Goal: Task Accomplishment & Management: Use online tool/utility

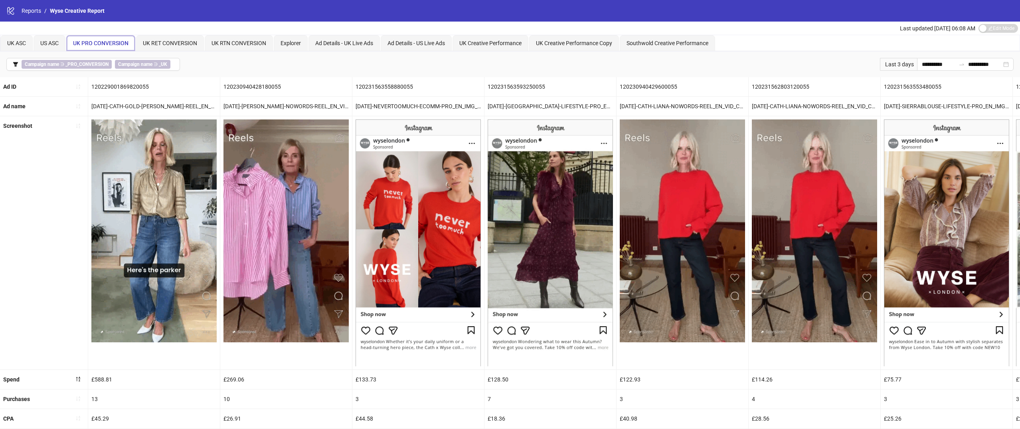
click at [32, 16] on div "logo/logo-mobile Reports / Wyse Creative Report" at bounding box center [510, 11] width 1020 height 22
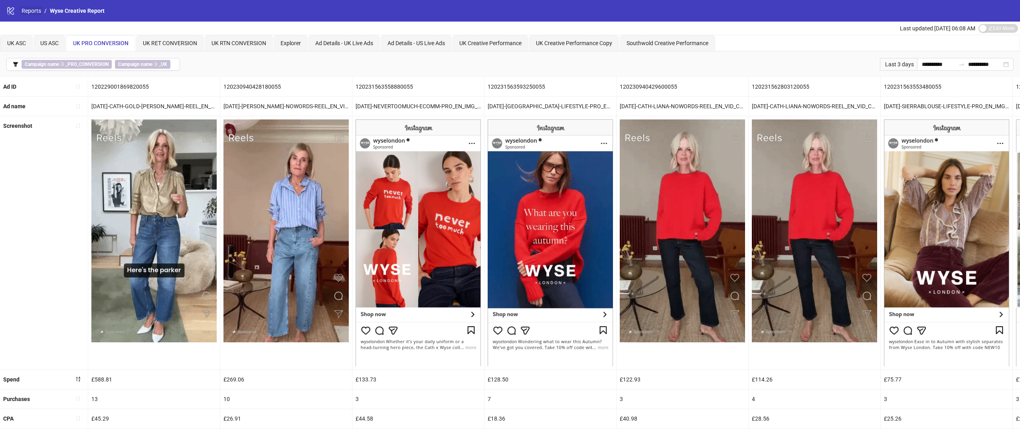
click at [30, 10] on link "Reports" at bounding box center [31, 10] width 23 height 9
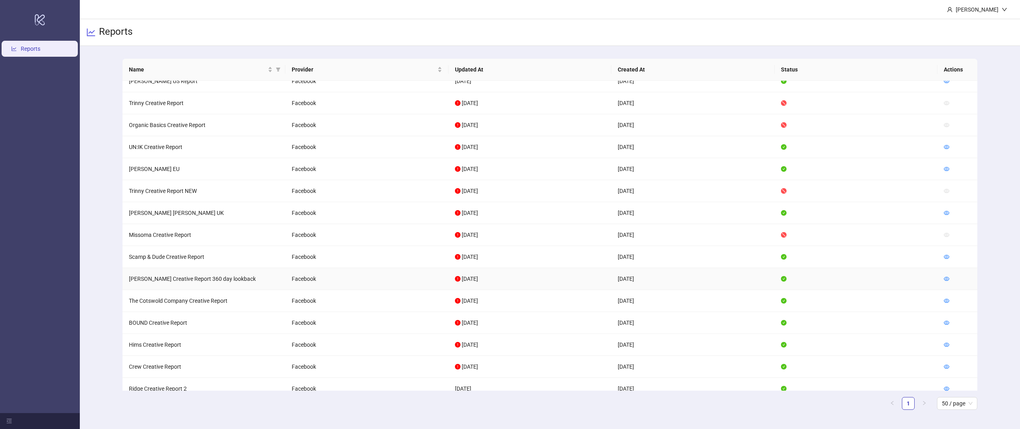
scroll to position [363, 0]
click at [947, 301] on icon "eye" at bounding box center [947, 299] width 6 height 4
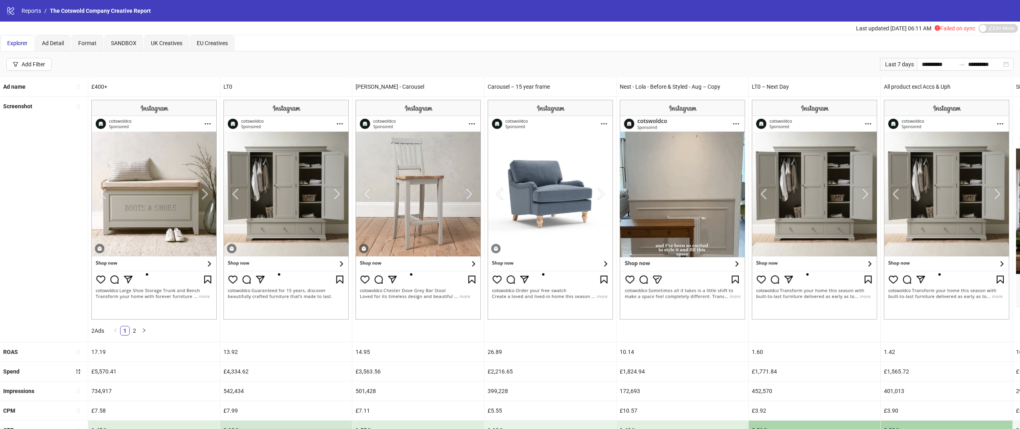
click at [28, 4] on div "logo/logo-mobile Reports / The Cotswold Company Creative Report" at bounding box center [510, 11] width 1020 height 22
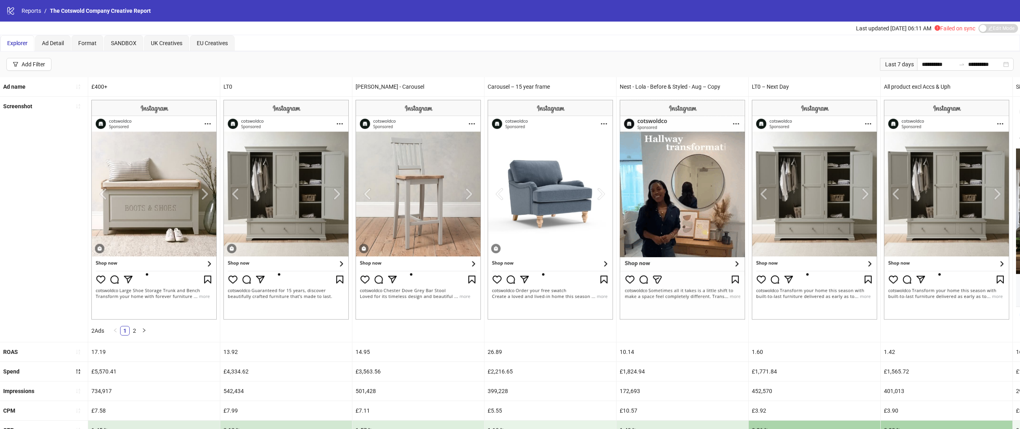
click at [28, 4] on div "logo/logo-mobile Reports / The Cotswold Company Creative Report" at bounding box center [510, 11] width 1020 height 22
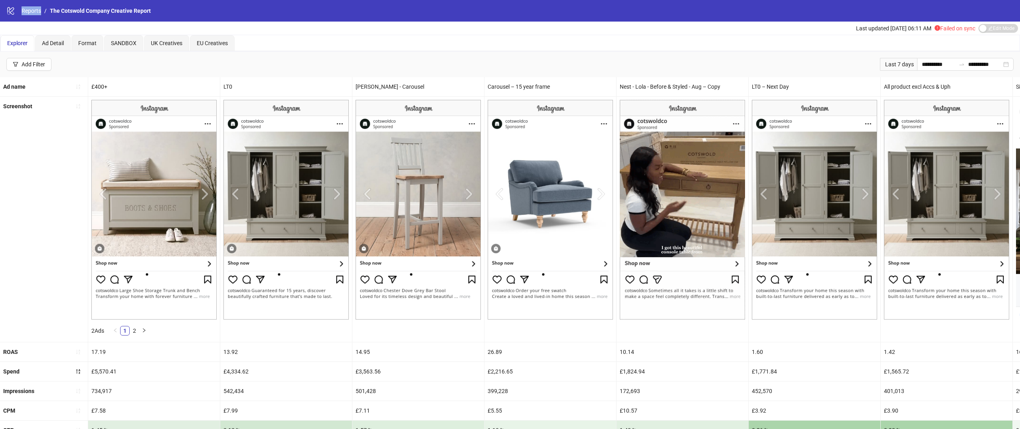
click at [28, 4] on div "logo/logo-mobile Reports / The Cotswold Company Creative Report" at bounding box center [510, 11] width 1020 height 22
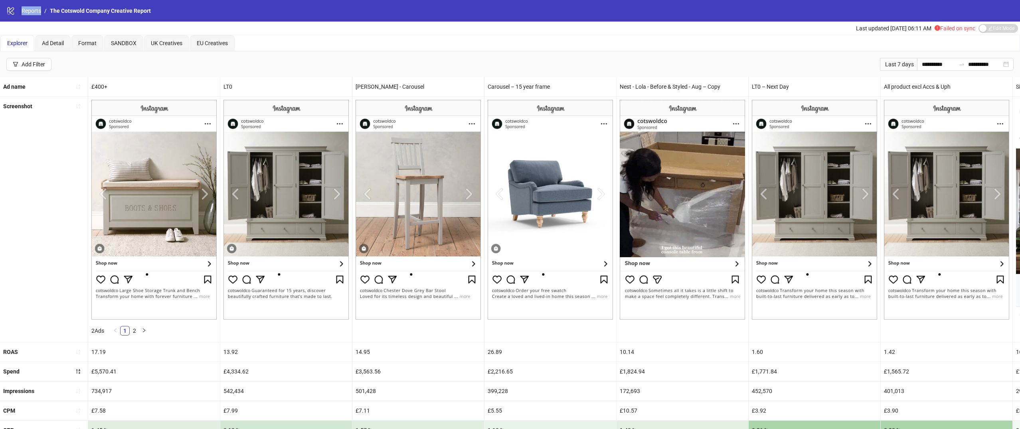
click at [28, 11] on link "Reports" at bounding box center [31, 10] width 23 height 9
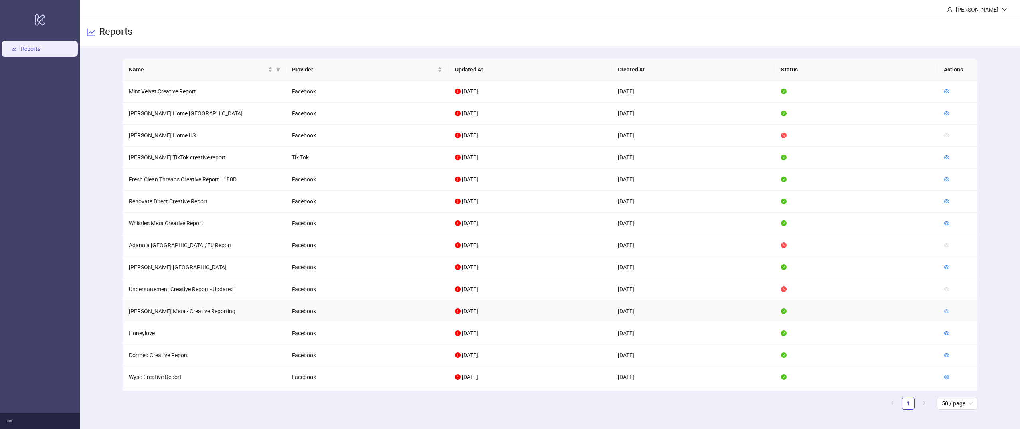
click at [949, 308] on icon "eye" at bounding box center [947, 311] width 6 height 6
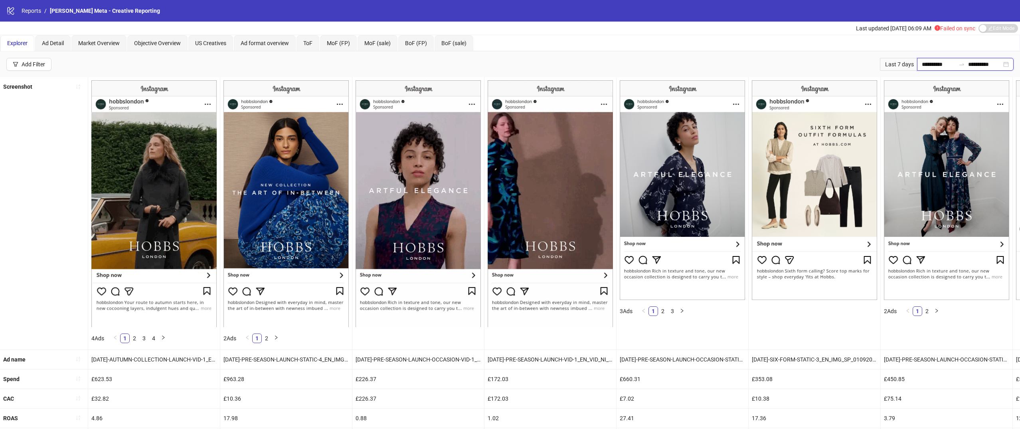
click at [937, 64] on input "**********" at bounding box center [939, 64] width 34 height 9
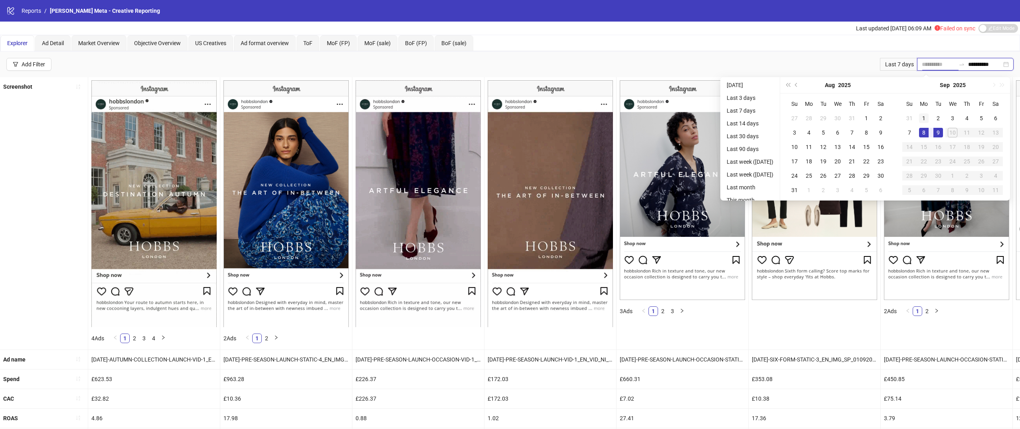
type input "**********"
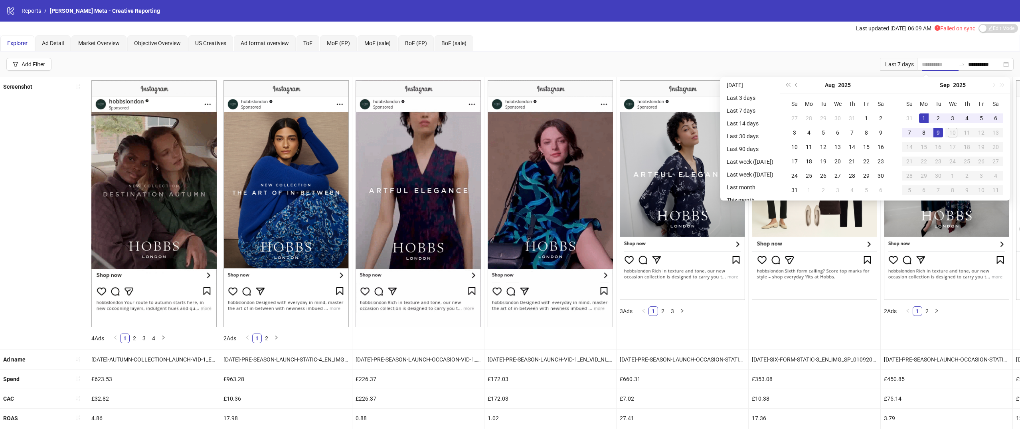
click at [928, 122] on div "1" at bounding box center [924, 118] width 10 height 10
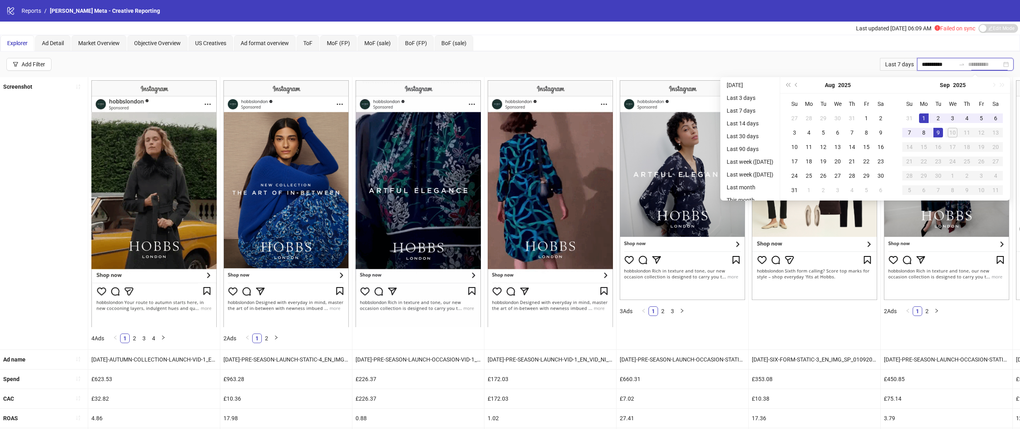
type input "**********"
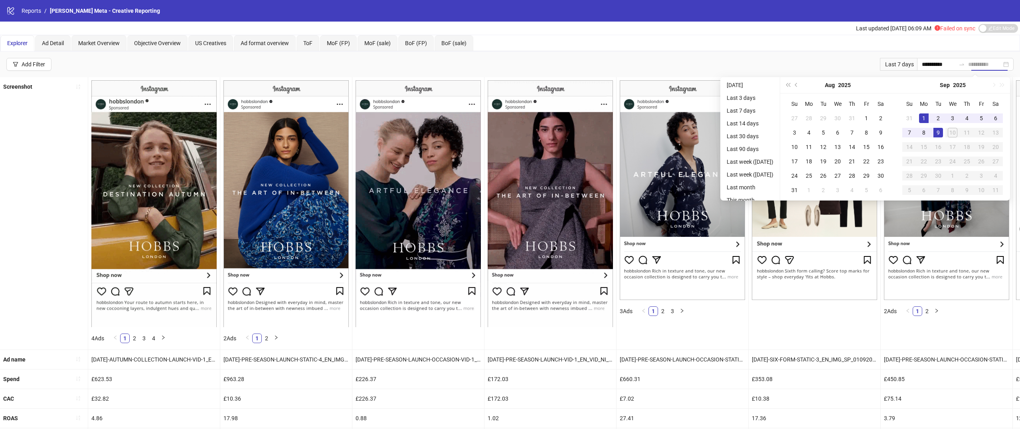
click at [937, 130] on div "9" at bounding box center [938, 133] width 10 height 10
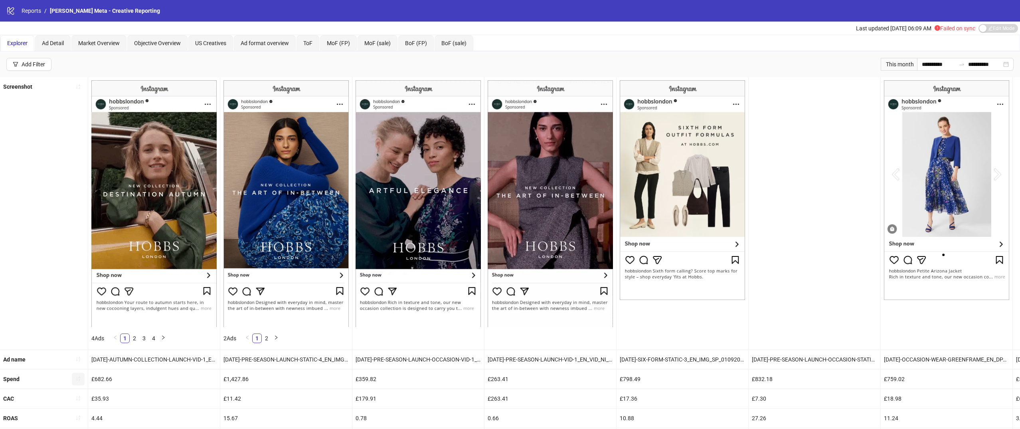
click at [79, 379] on icon "sort-ascending" at bounding box center [78, 378] width 6 height 6
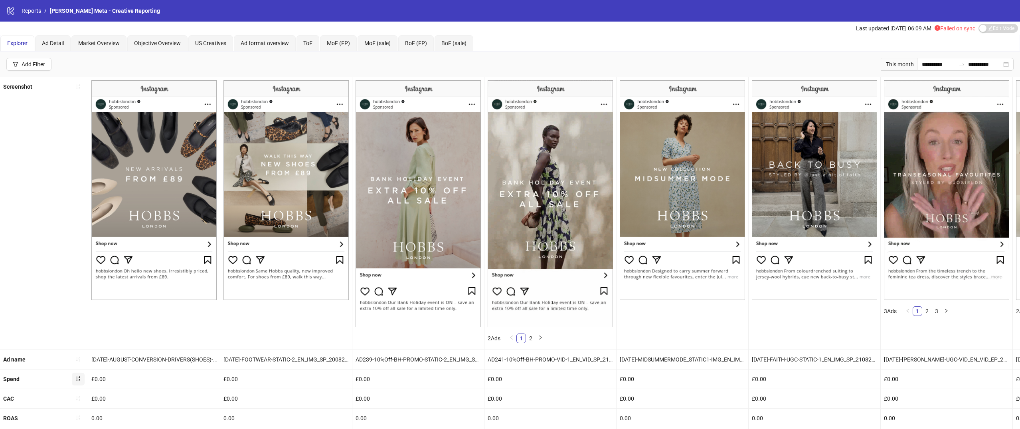
click at [79, 379] on icon "sort-ascending" at bounding box center [78, 378] width 6 height 6
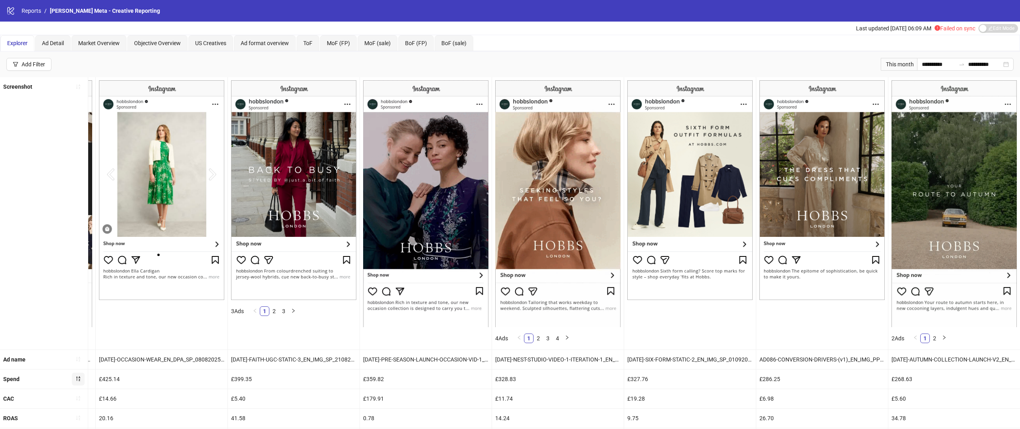
scroll to position [91, 0]
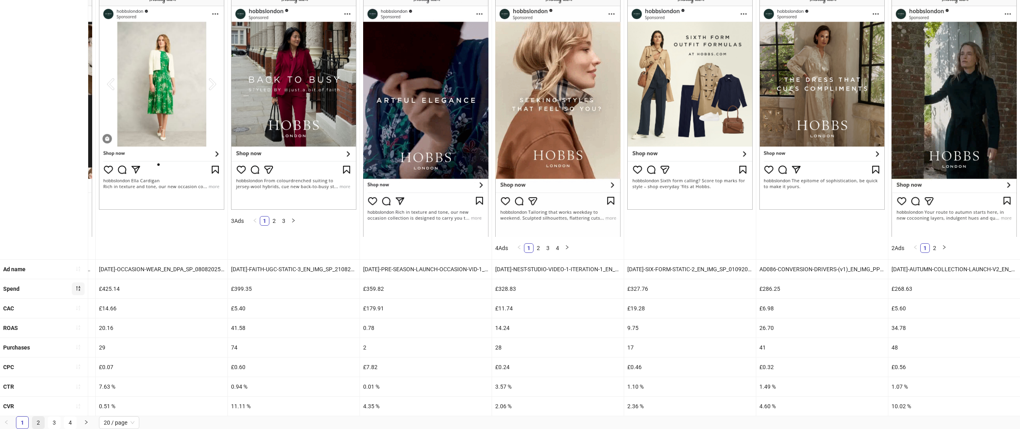
click at [38, 419] on link "2" at bounding box center [38, 422] width 12 height 12
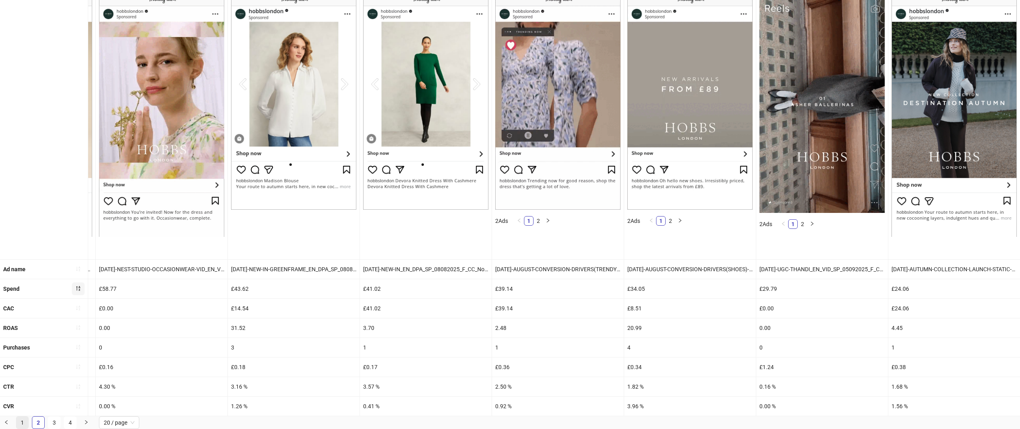
click at [21, 422] on link "1" at bounding box center [22, 422] width 12 height 12
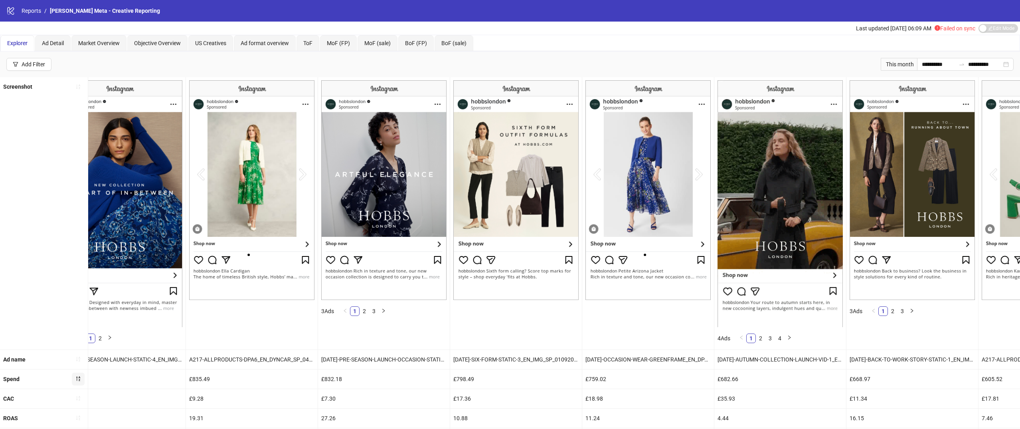
scroll to position [0, 10]
